Goal: Information Seeking & Learning: Learn about a topic

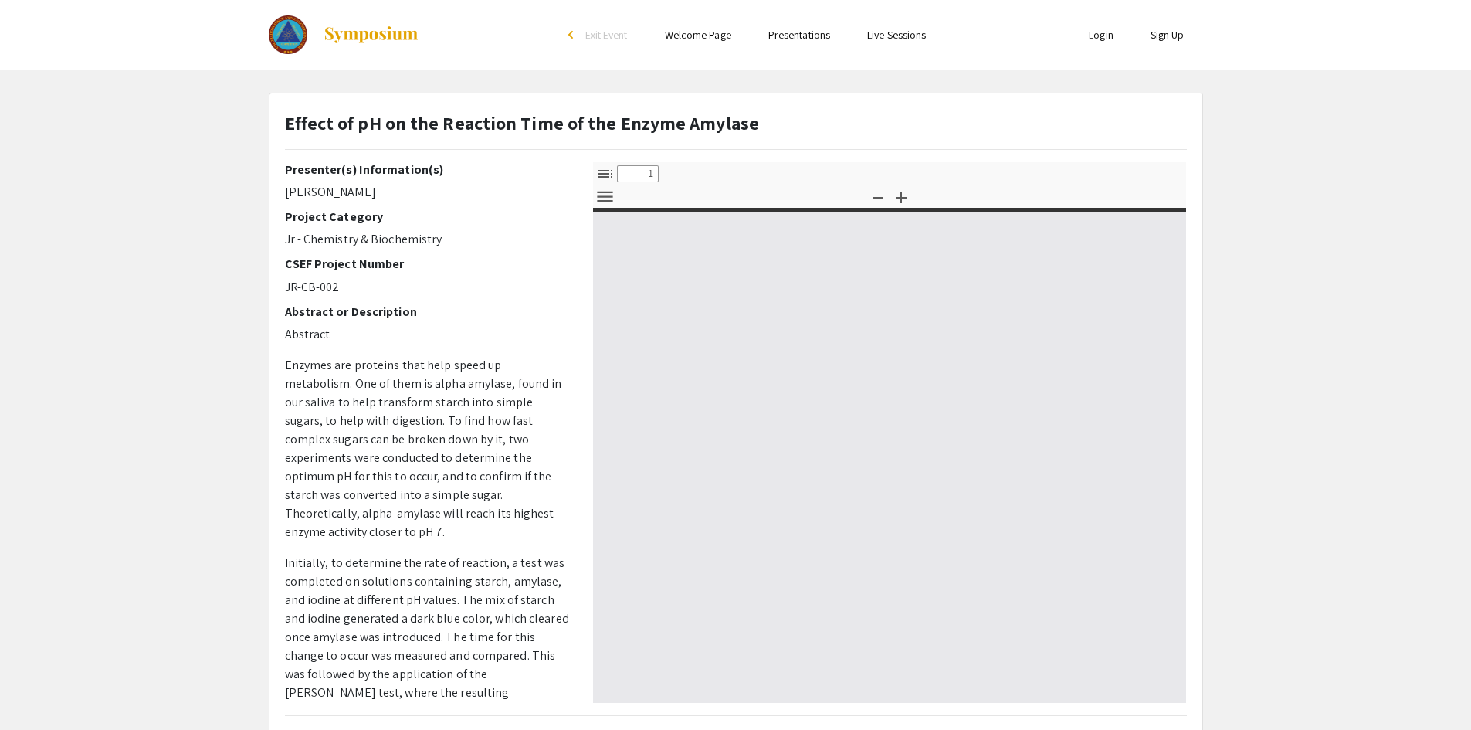
select select "custom"
type input "0"
select select "custom"
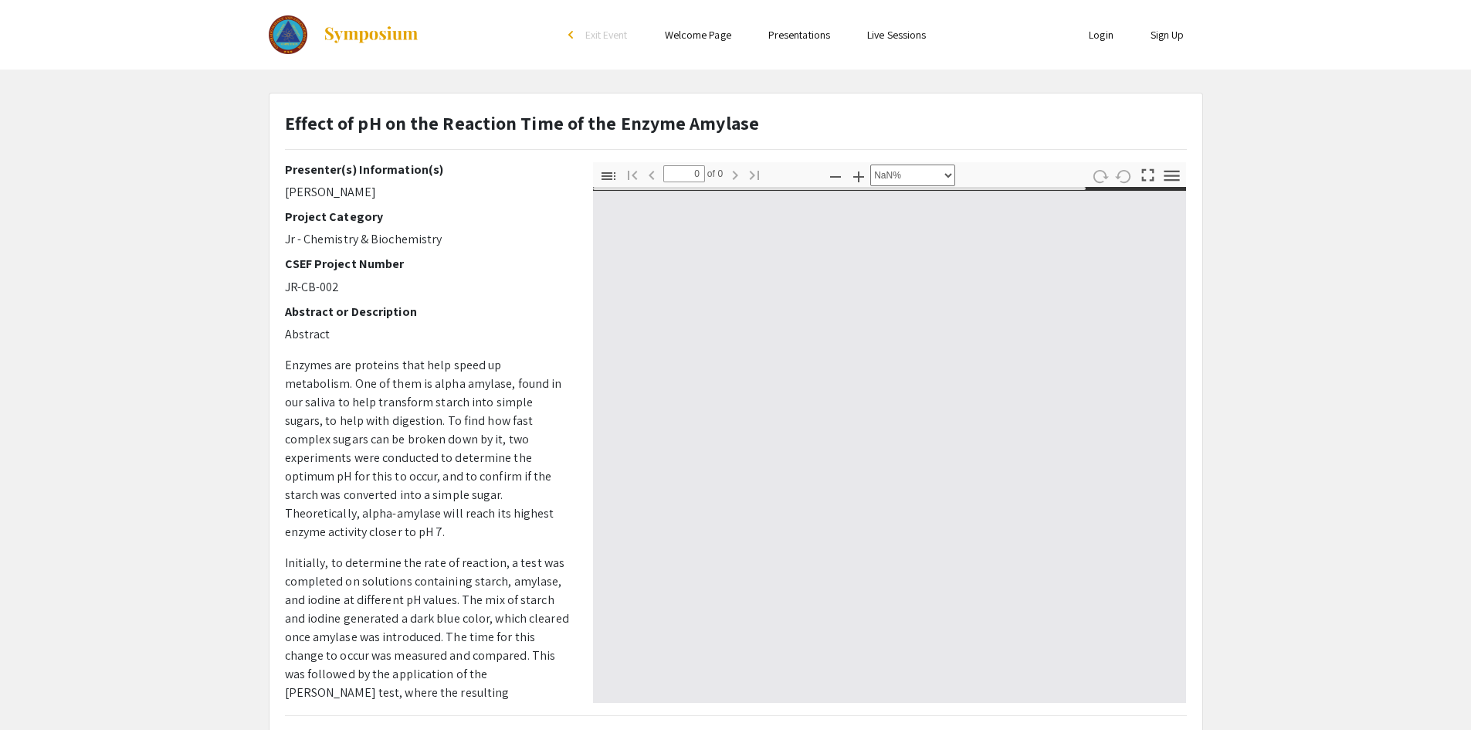
type input "1"
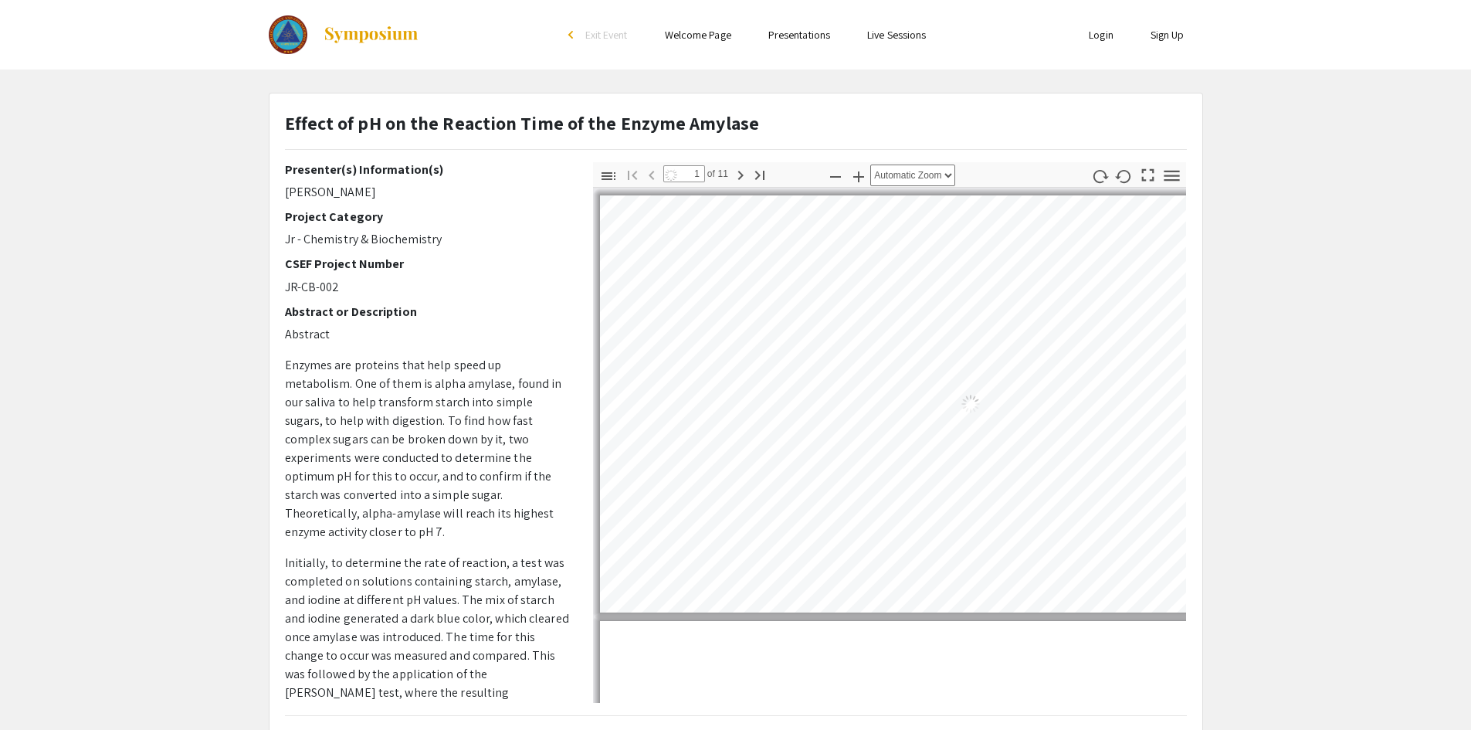
select select "auto"
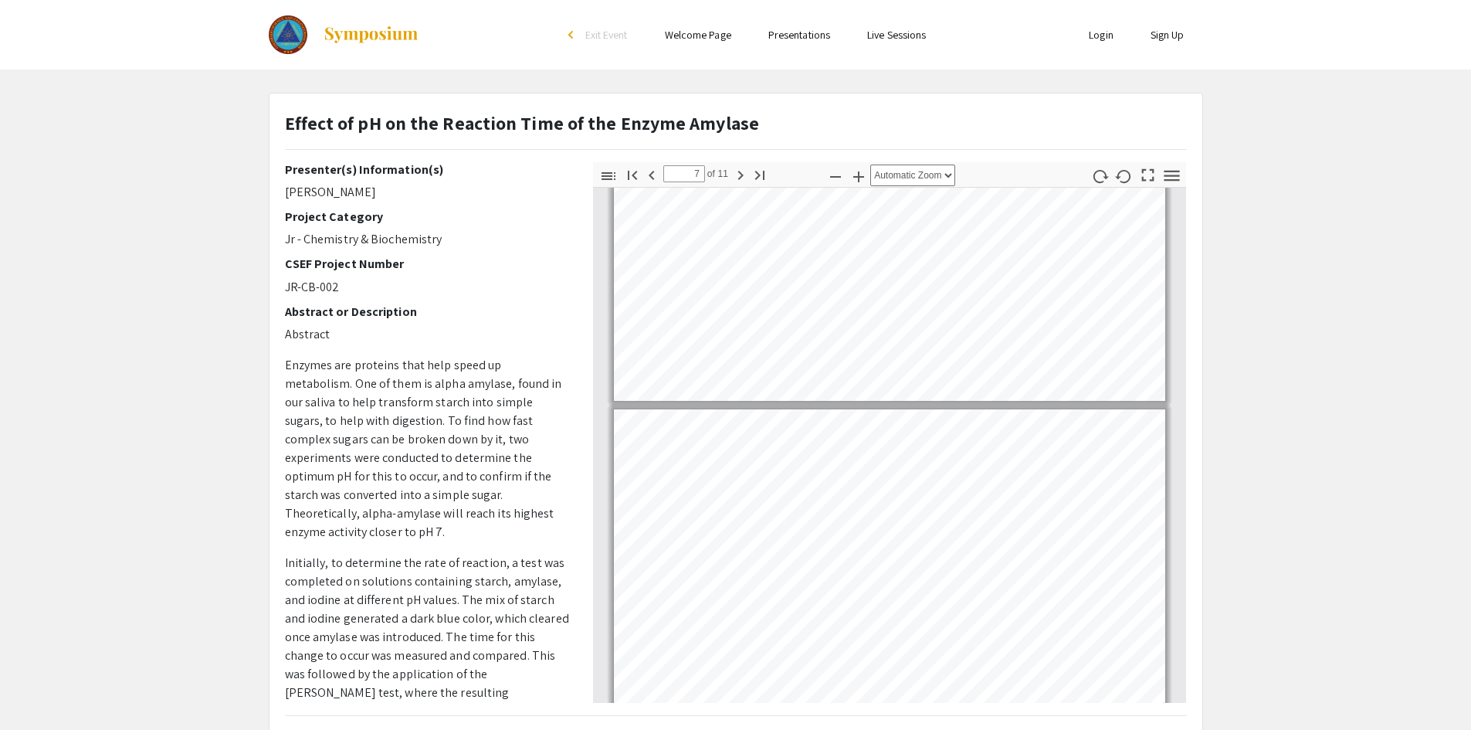
scroll to position [1778, 0]
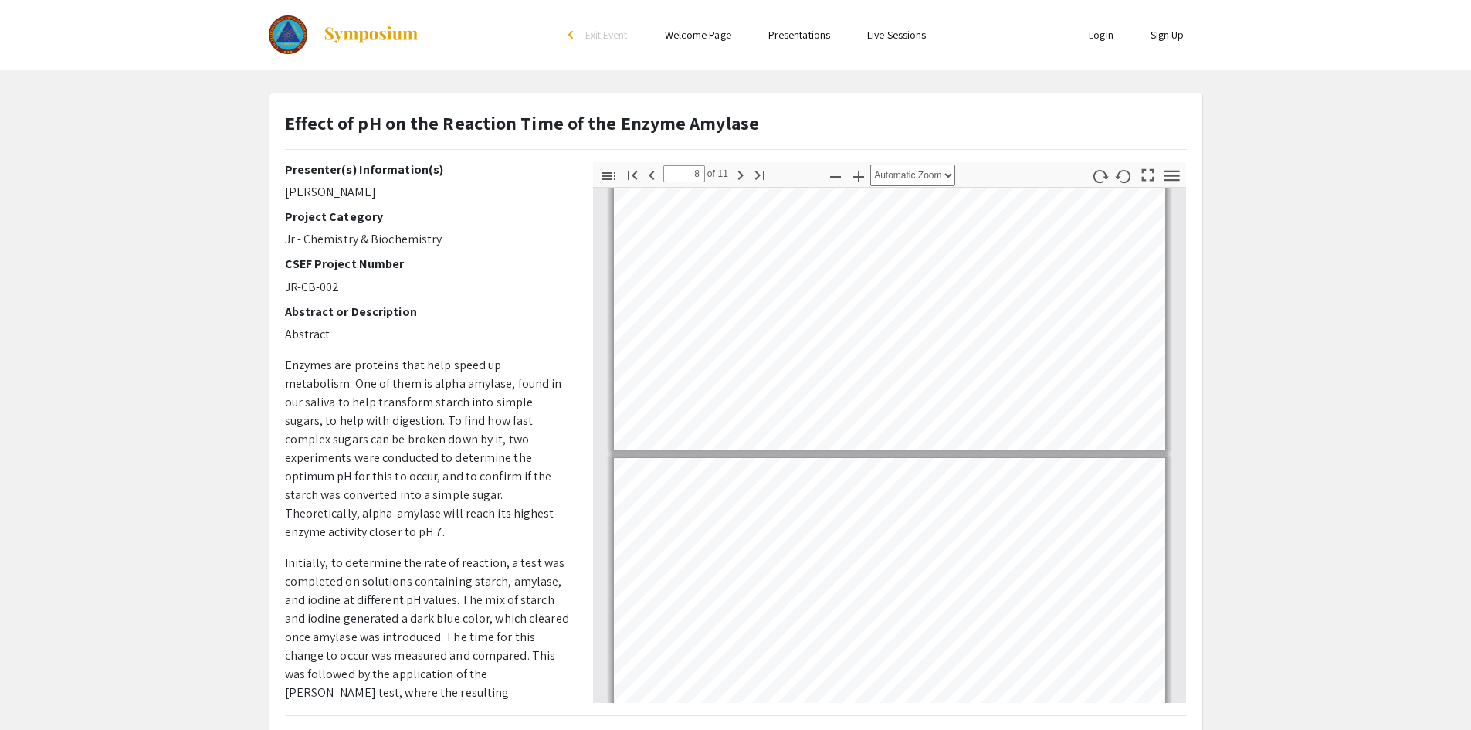
type input "9"
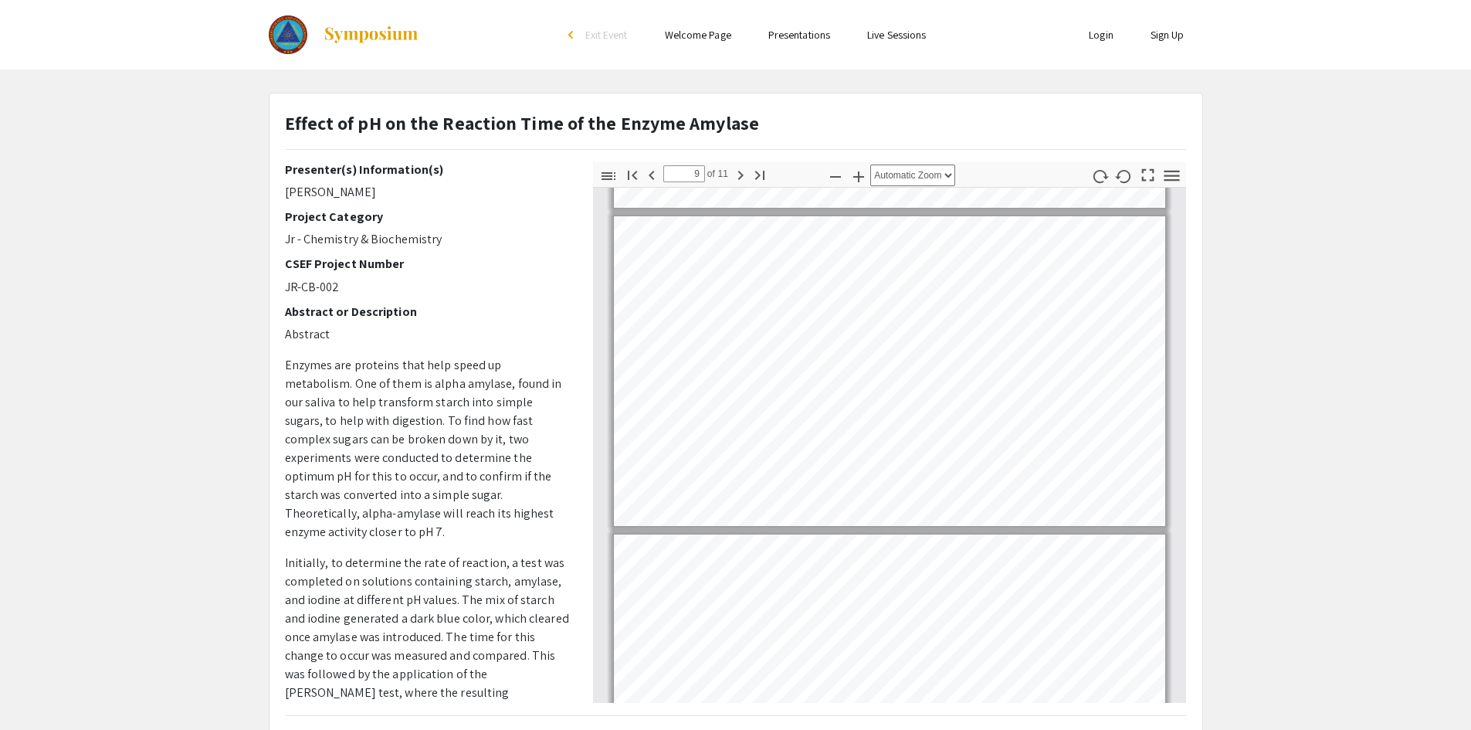
scroll to position [2550, 0]
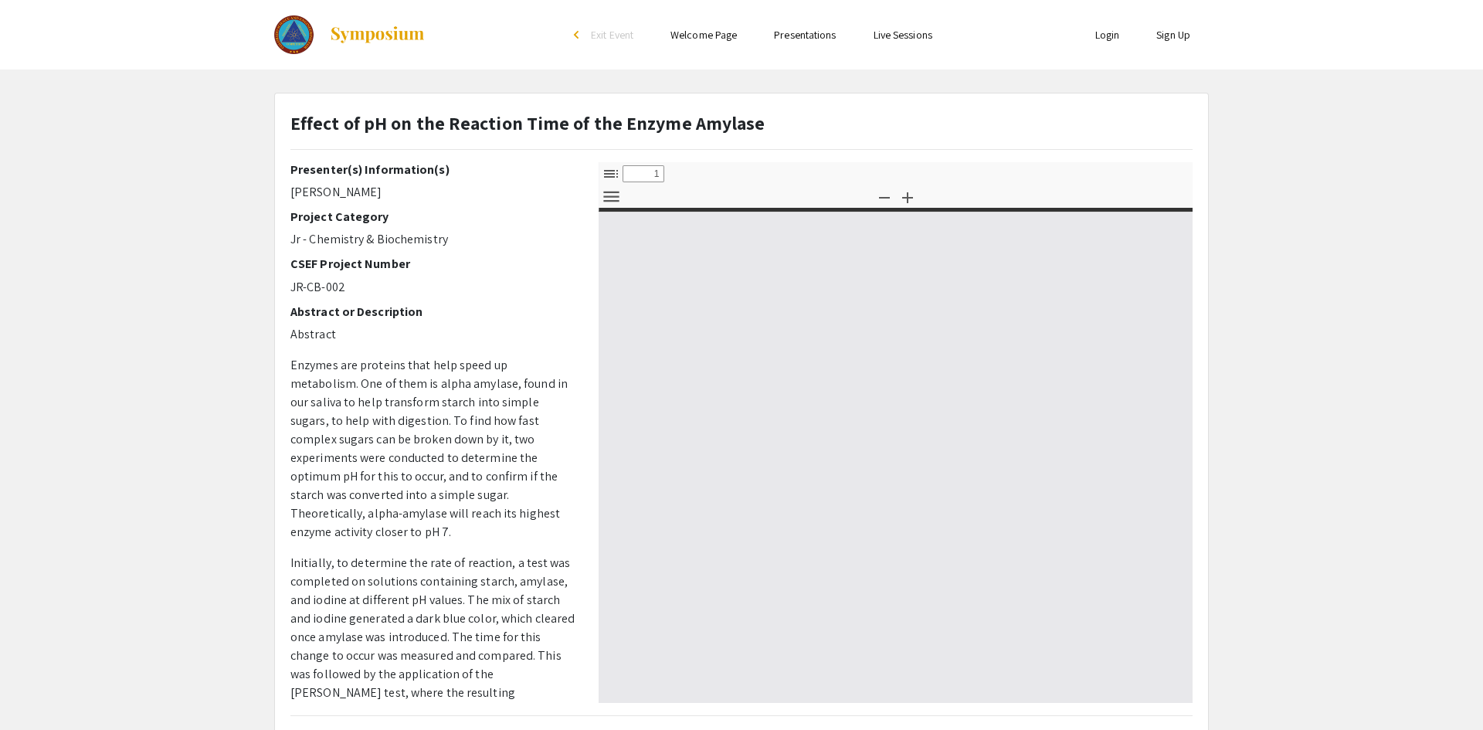
select select "custom"
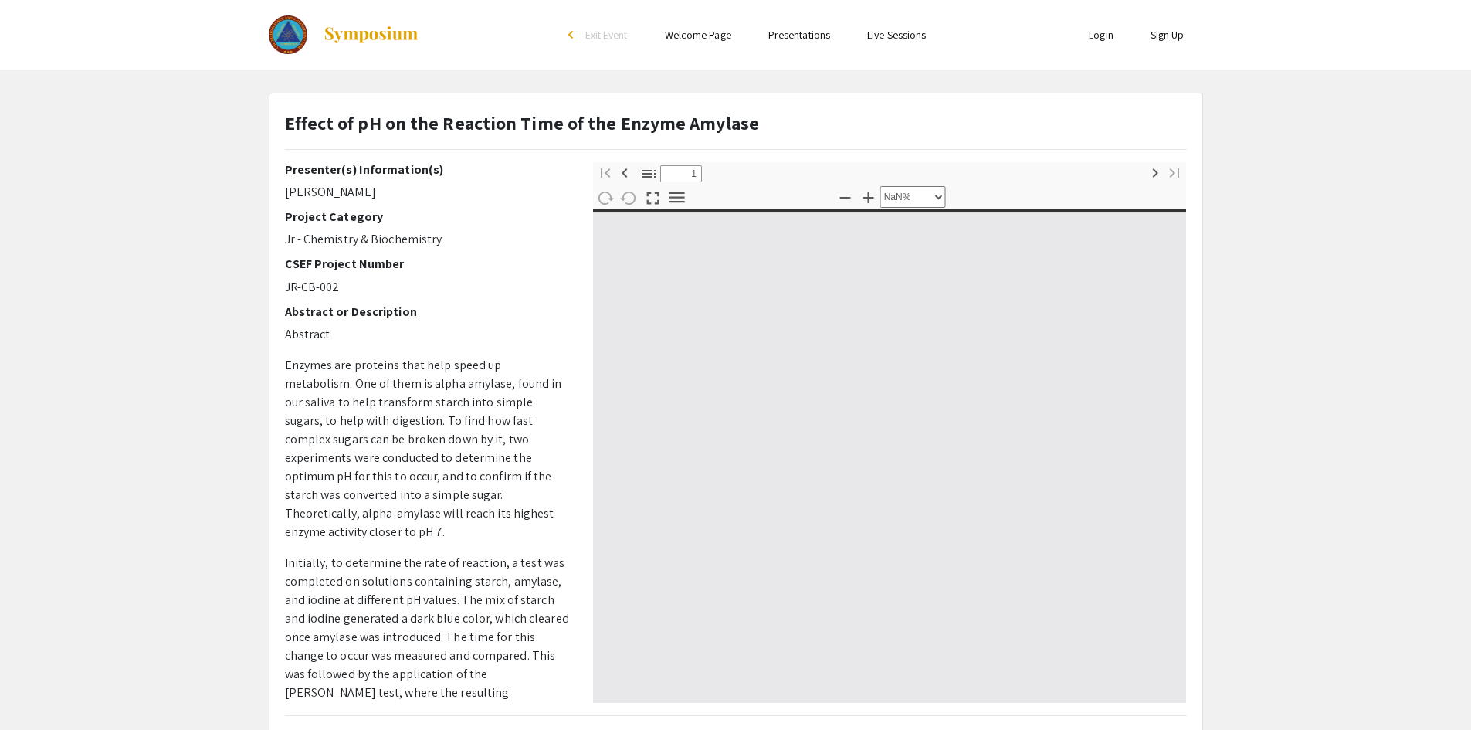
type input "0"
select select "custom"
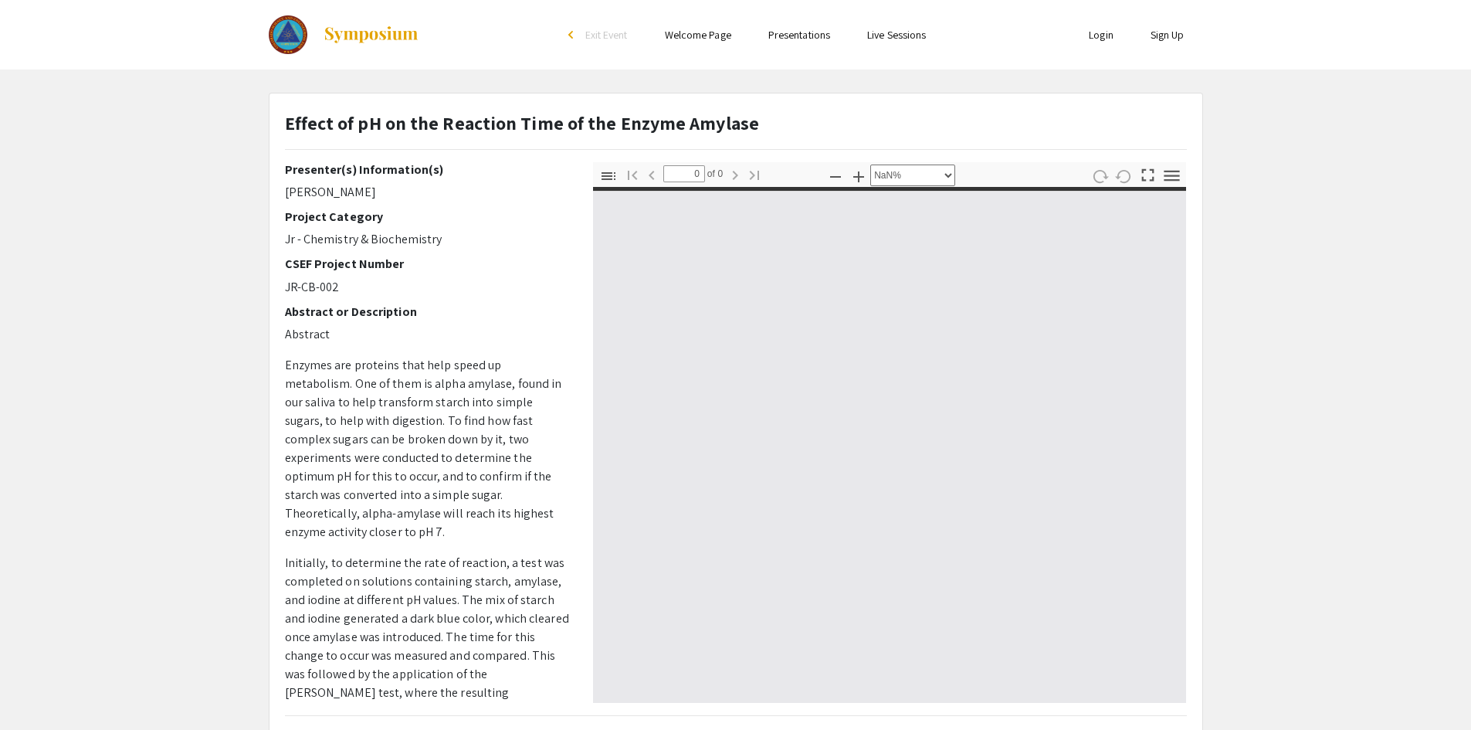
type input "1"
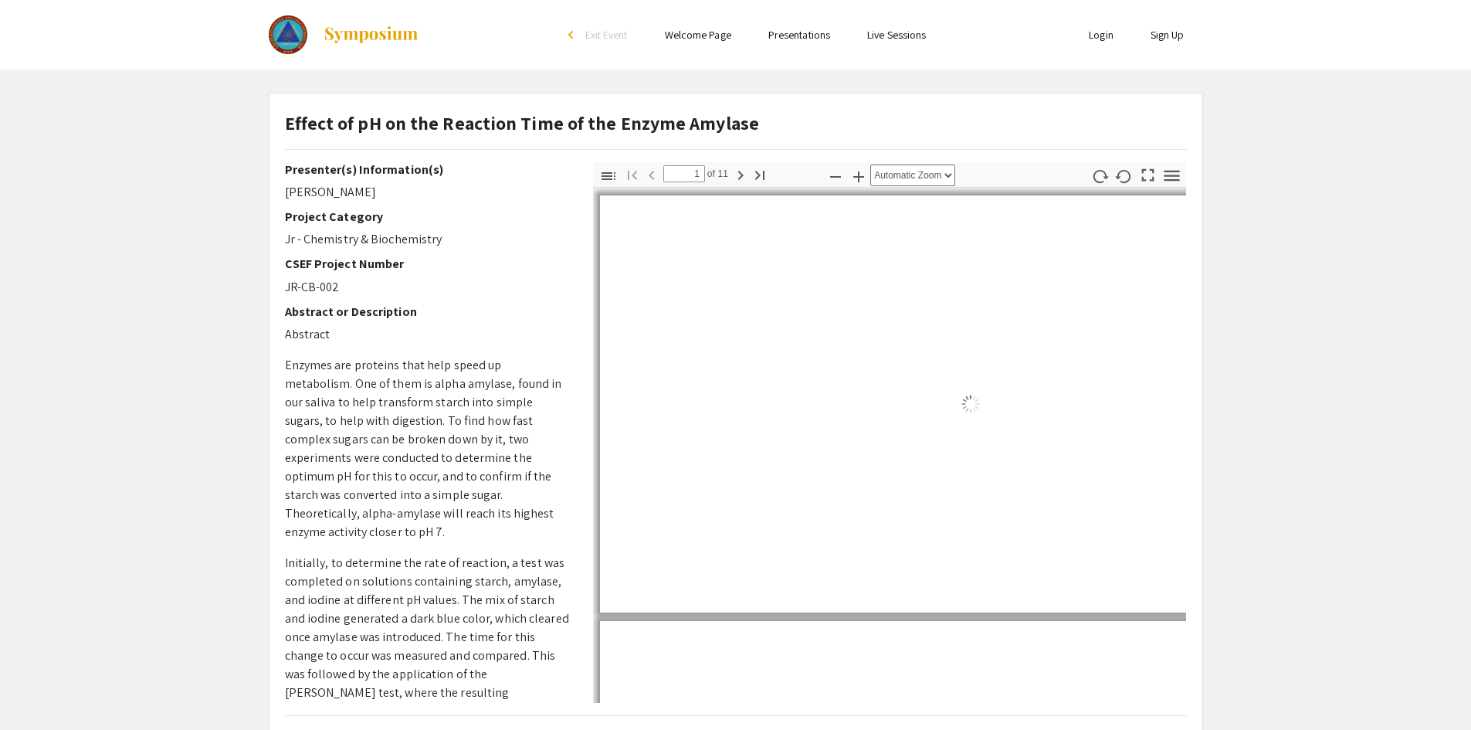
select select "auto"
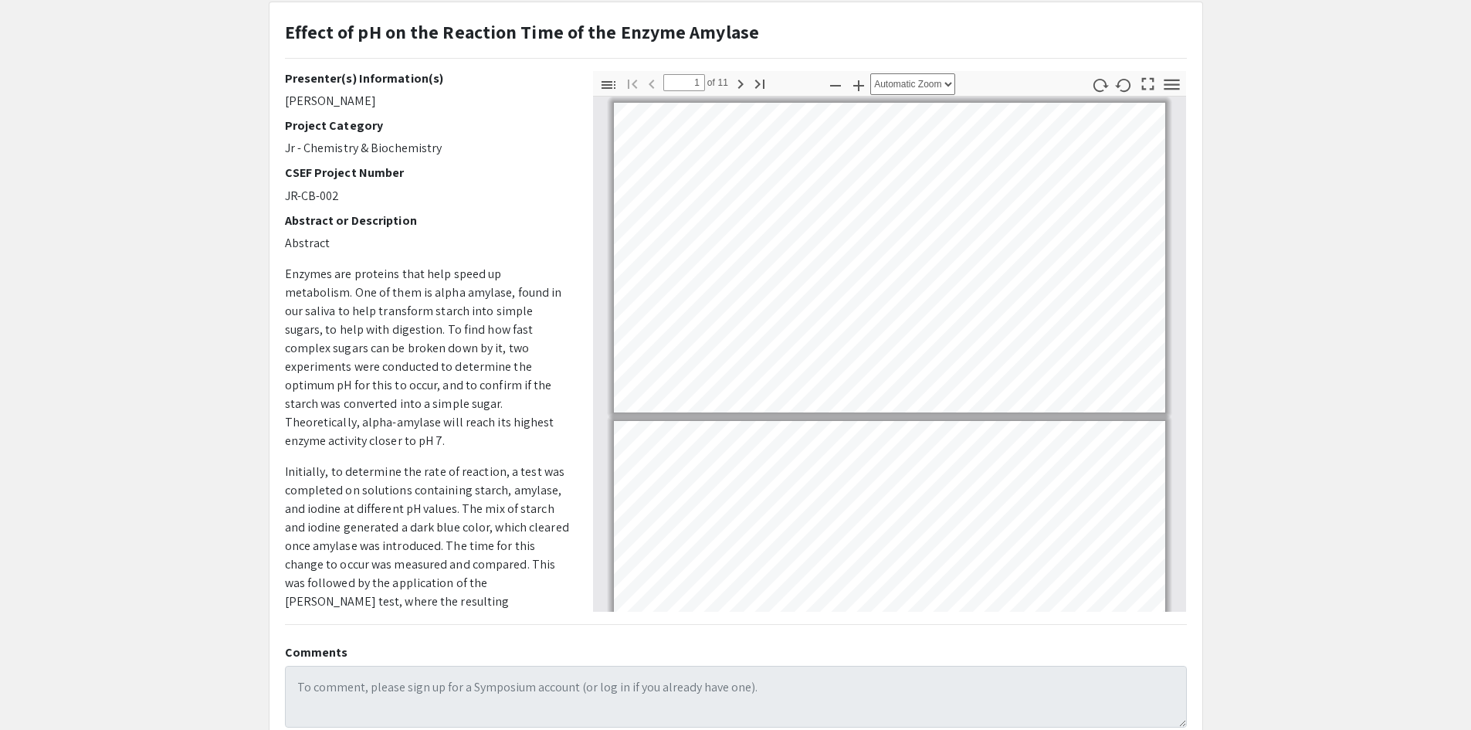
scroll to position [259, 0]
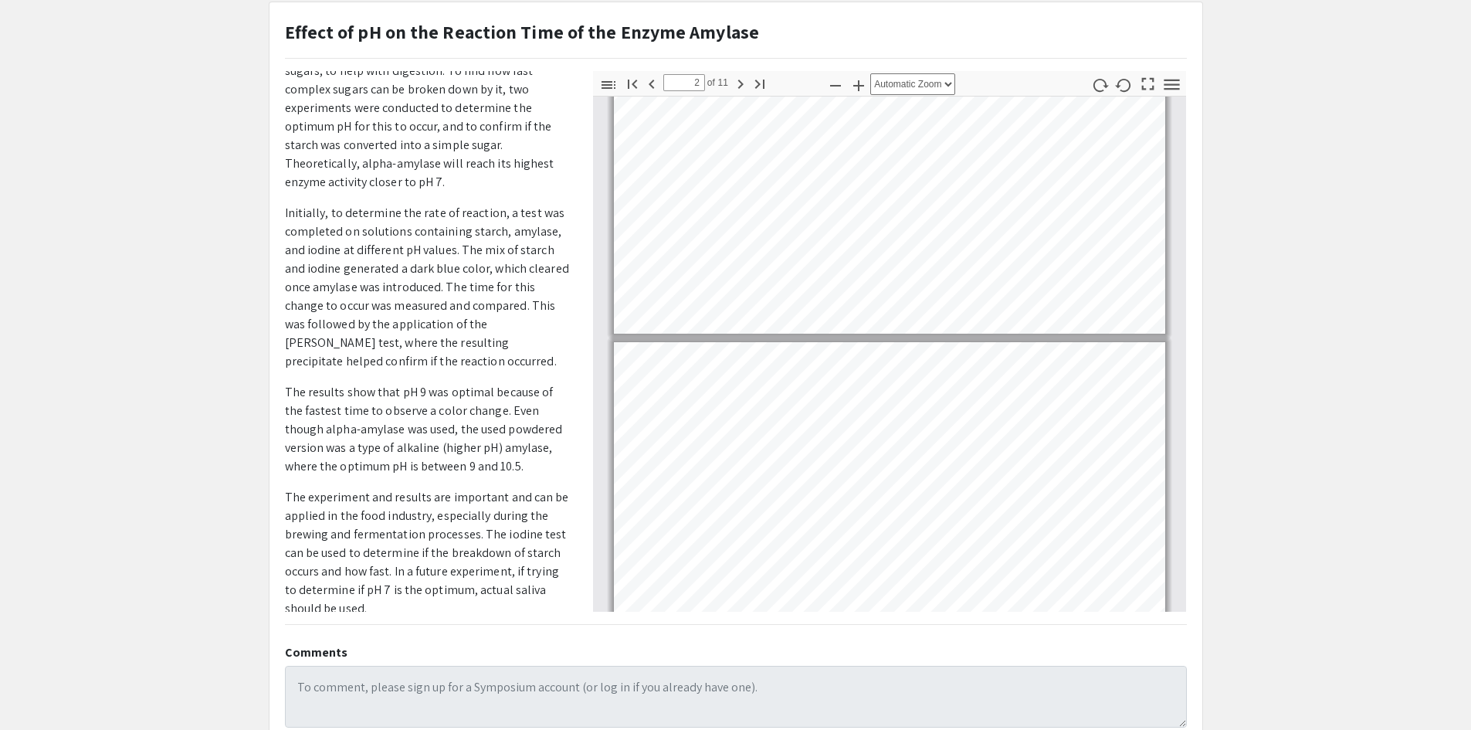
type input "3"
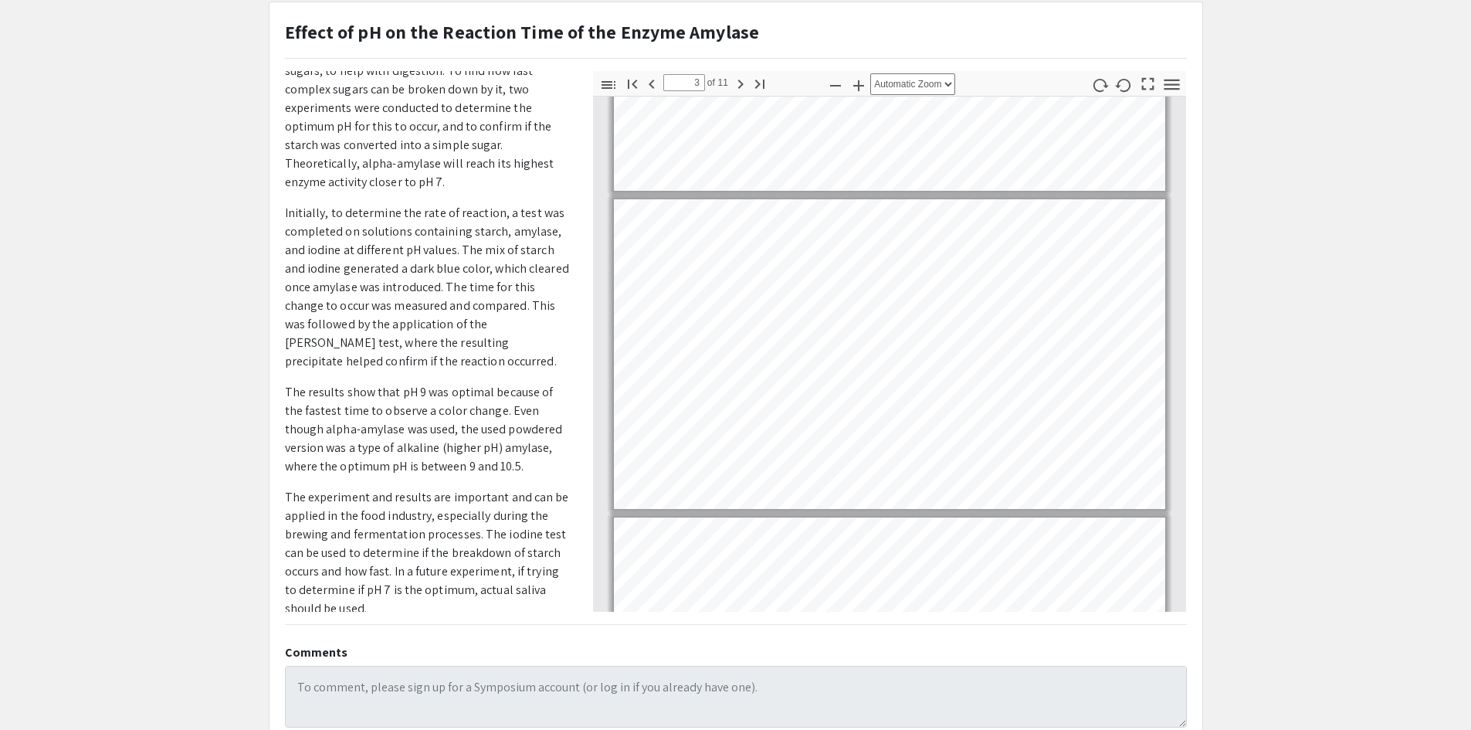
scroll to position [542, 0]
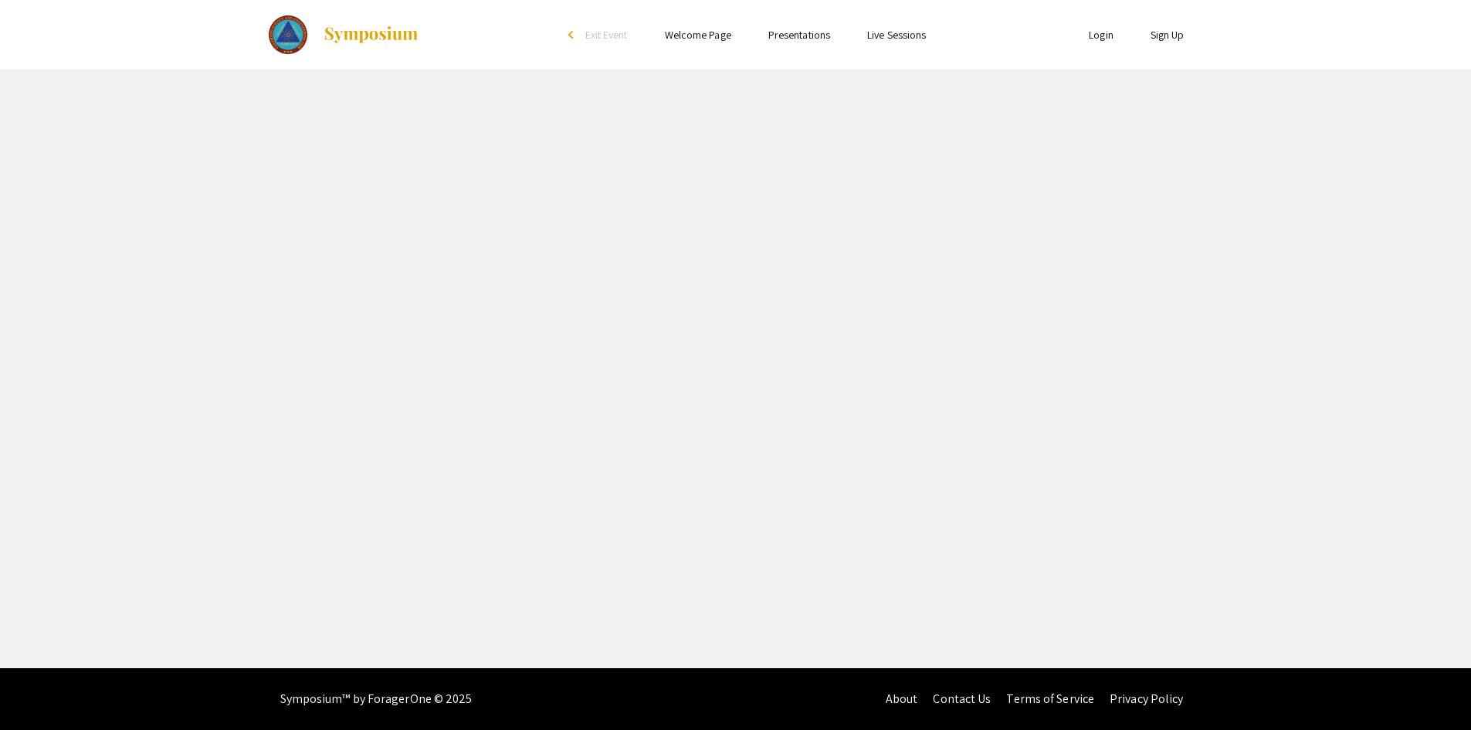
select select "custom"
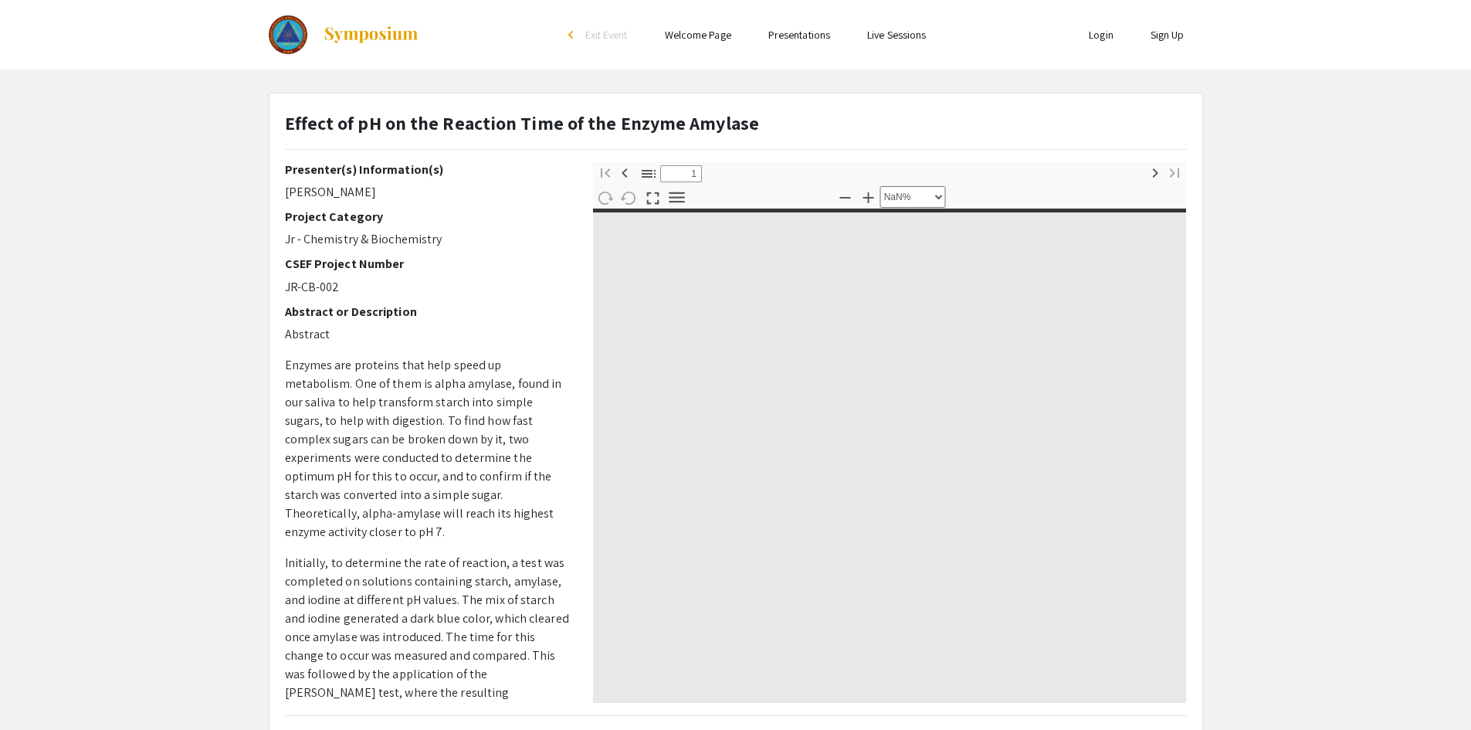
type input "0"
select select "custom"
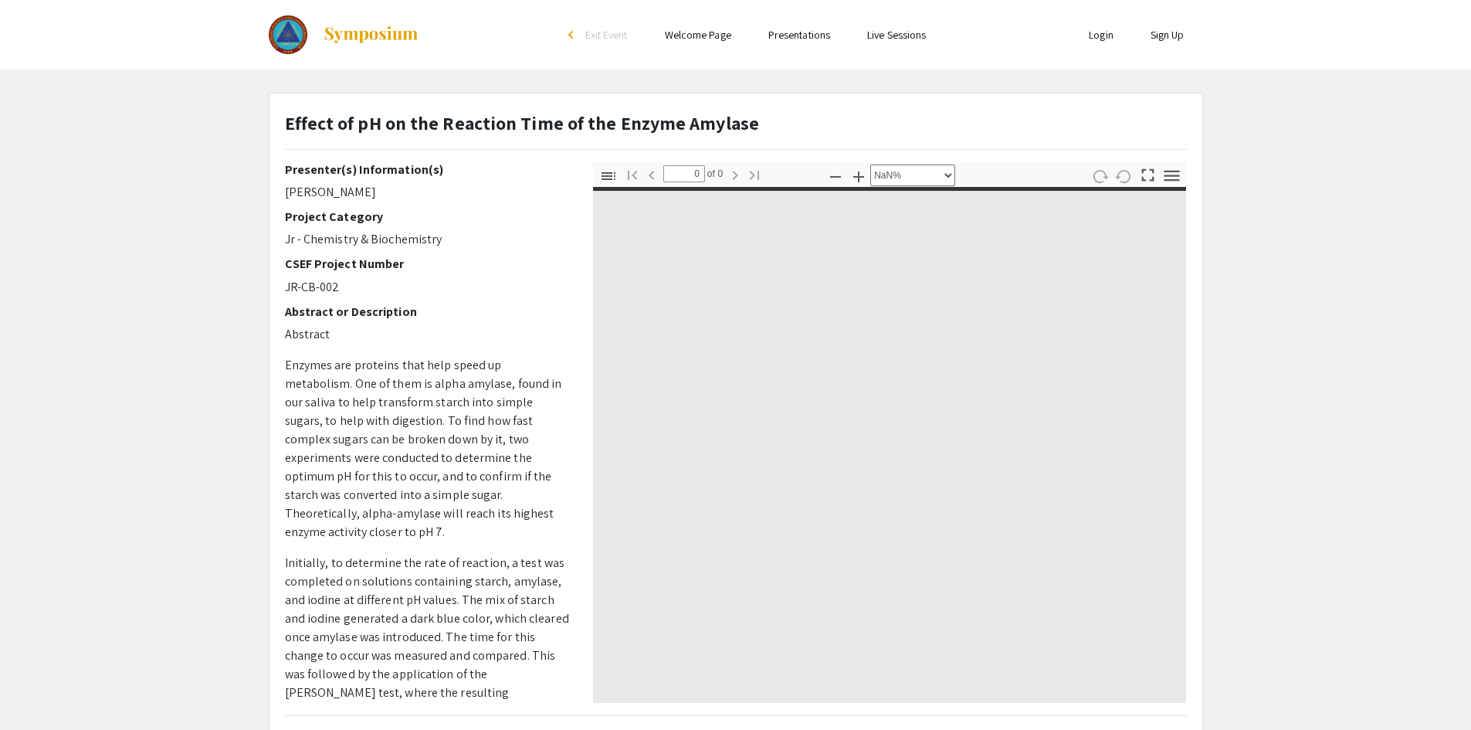
type input "1"
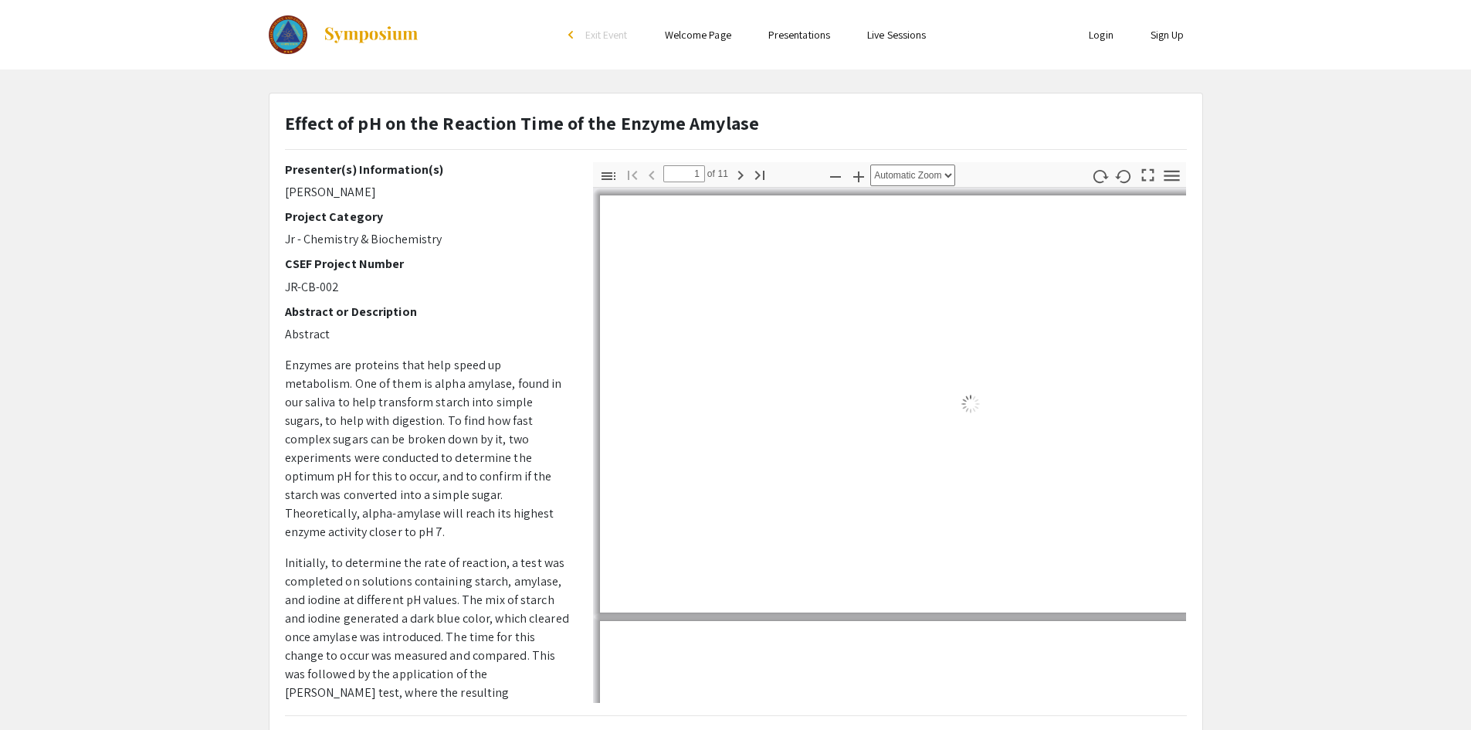
select select "auto"
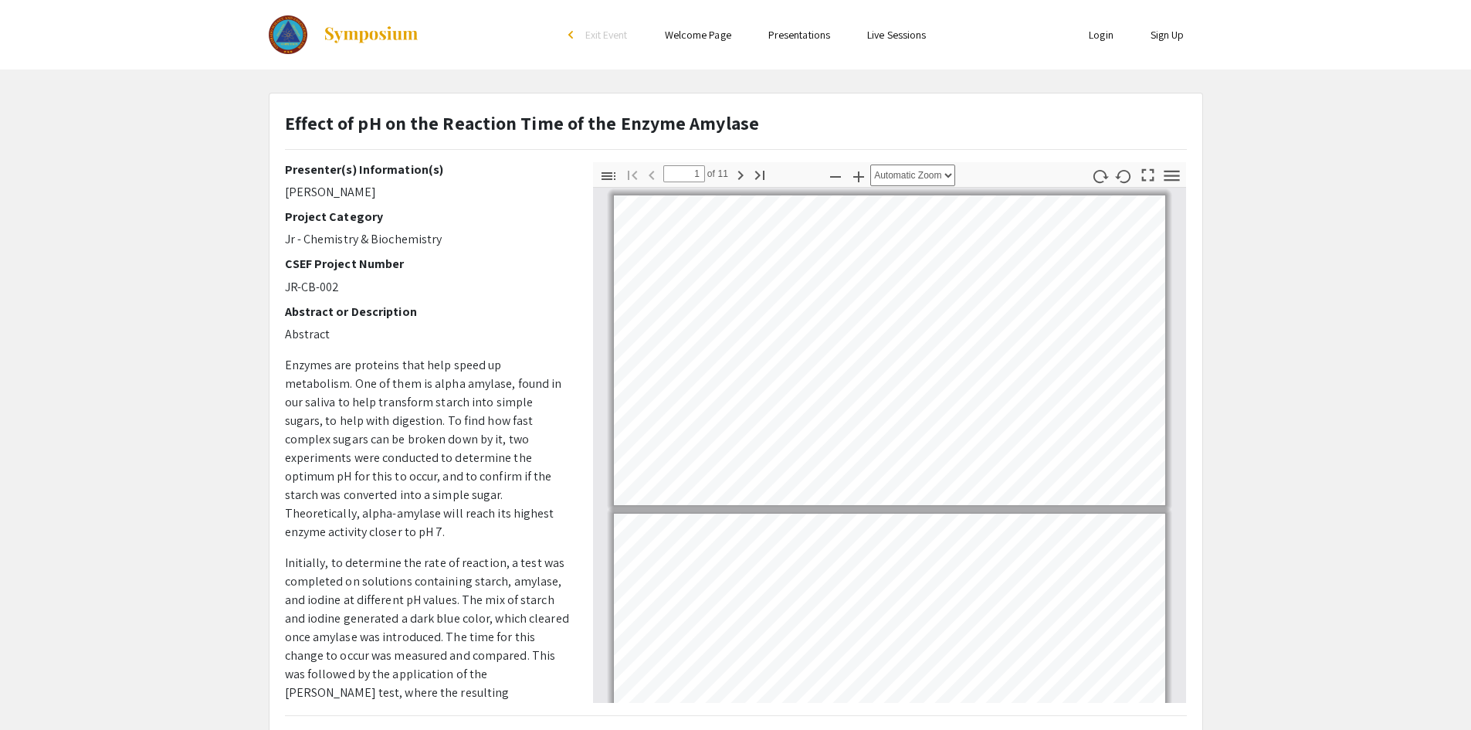
scroll to position [2, 0]
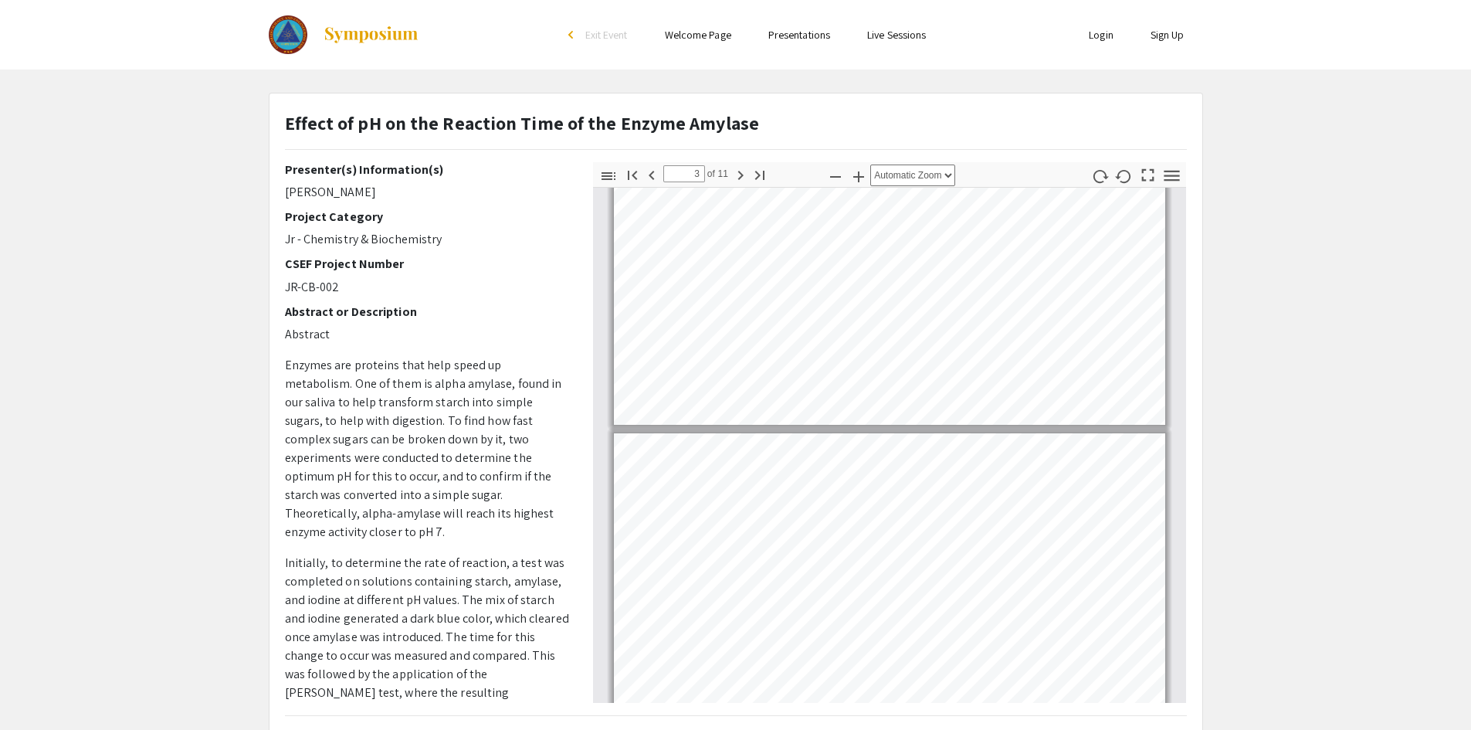
type input "4"
